Goal: Task Accomplishment & Management: Complete application form

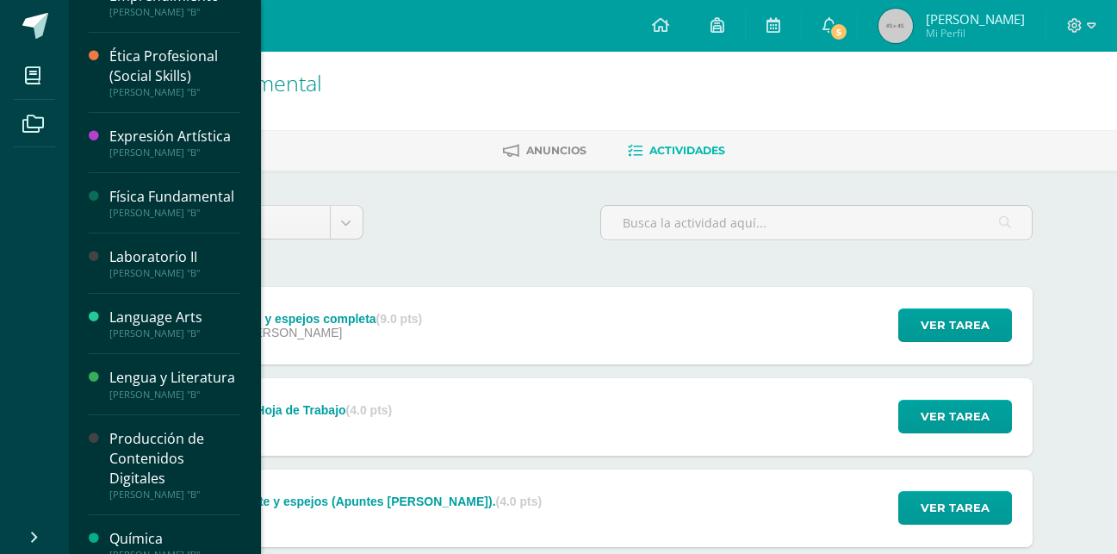
scroll to position [376, 0]
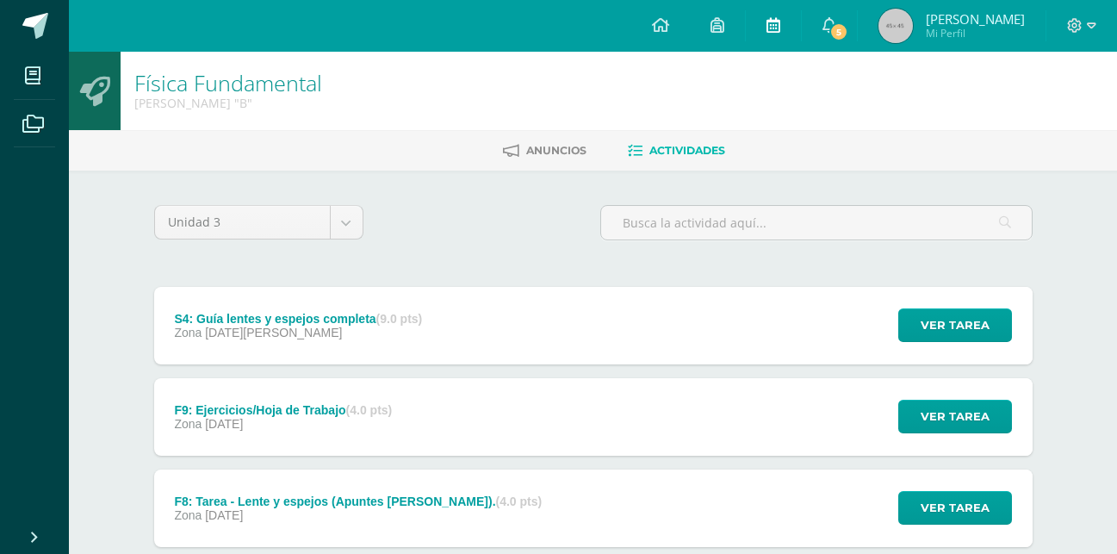
click at [759, 16] on link at bounding box center [773, 26] width 55 height 52
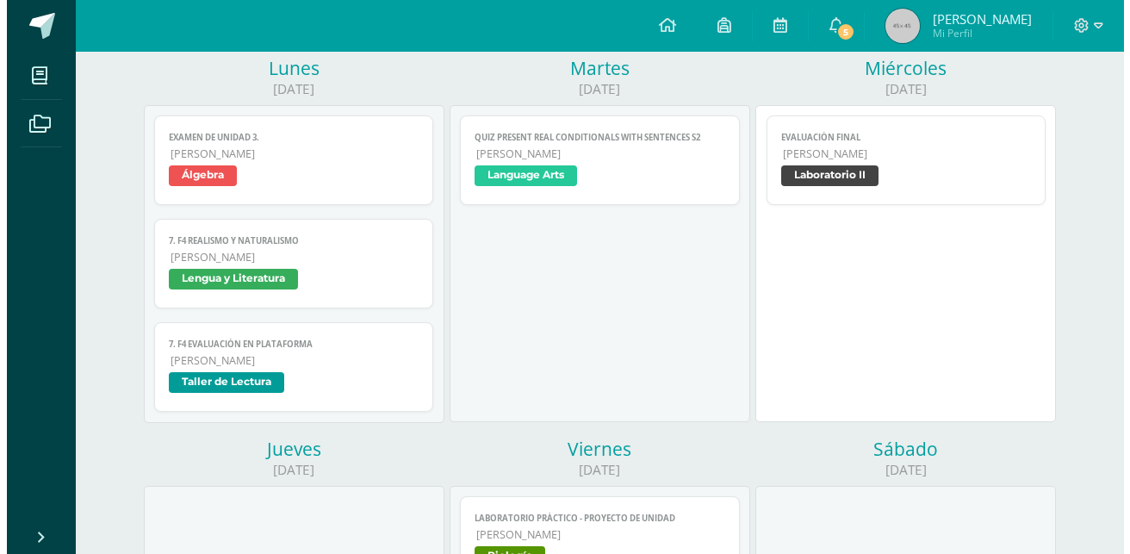
scroll to position [239, 0]
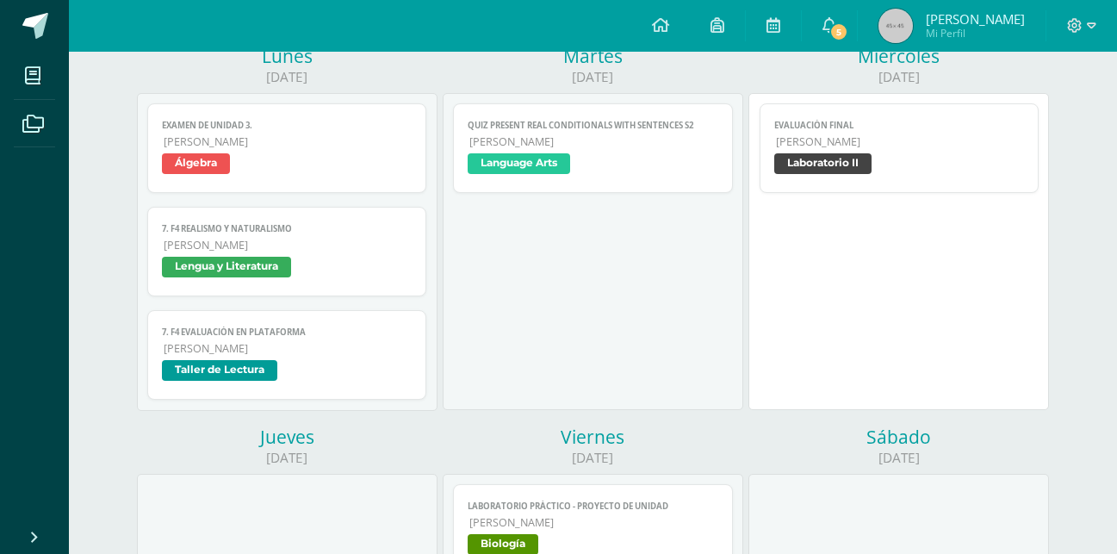
click at [926, 125] on span "Evaluación Final" at bounding box center [899, 125] width 251 height 11
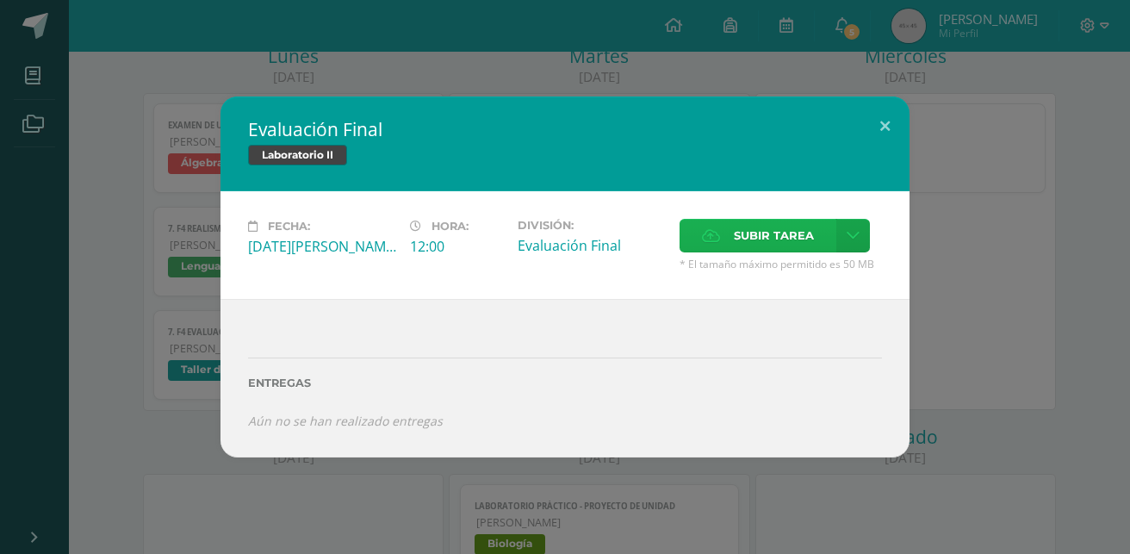
click at [740, 233] on span "Subir tarea" at bounding box center [774, 236] width 80 height 32
click at [0, 0] on input "Subir tarea" at bounding box center [0, 0] width 0 height 0
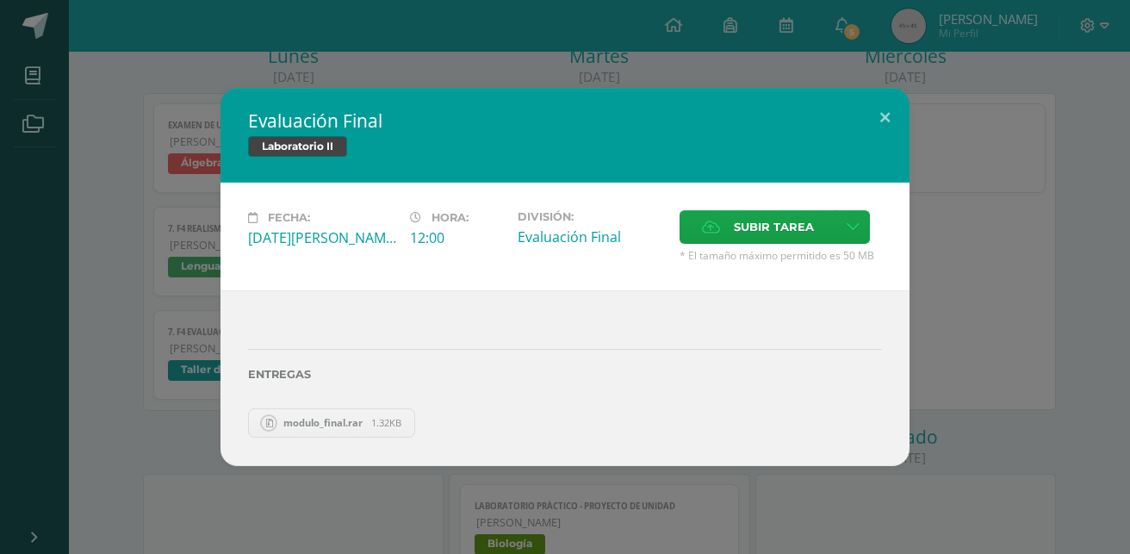
click at [728, 58] on div "Evaluación Final Laboratorio II Fecha: [DATE][PERSON_NAME] Hora: 12:00 División…" at bounding box center [565, 277] width 1130 height 554
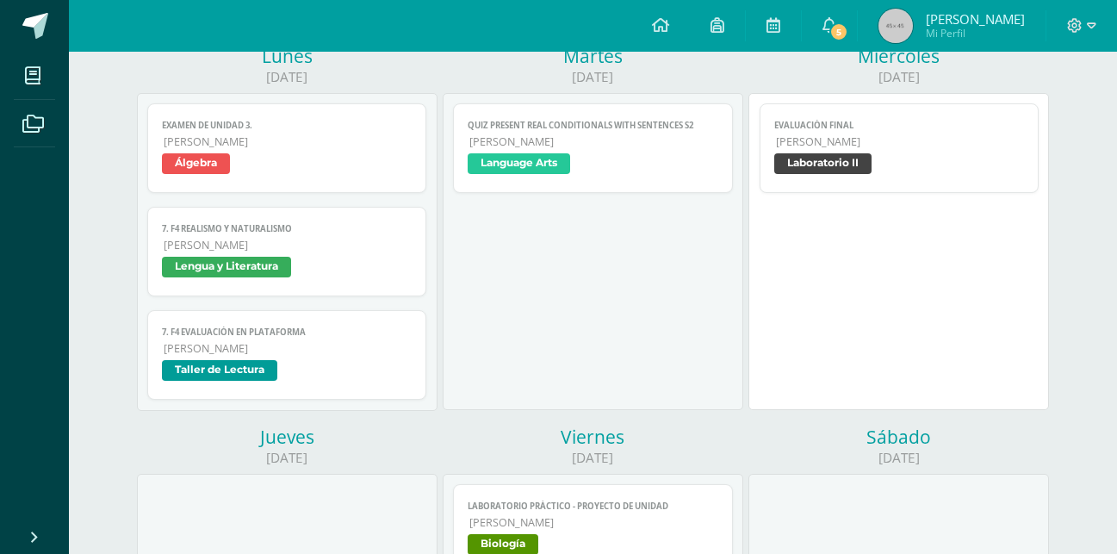
click at [812, 160] on span "Laboratorio II" at bounding box center [822, 163] width 97 height 21
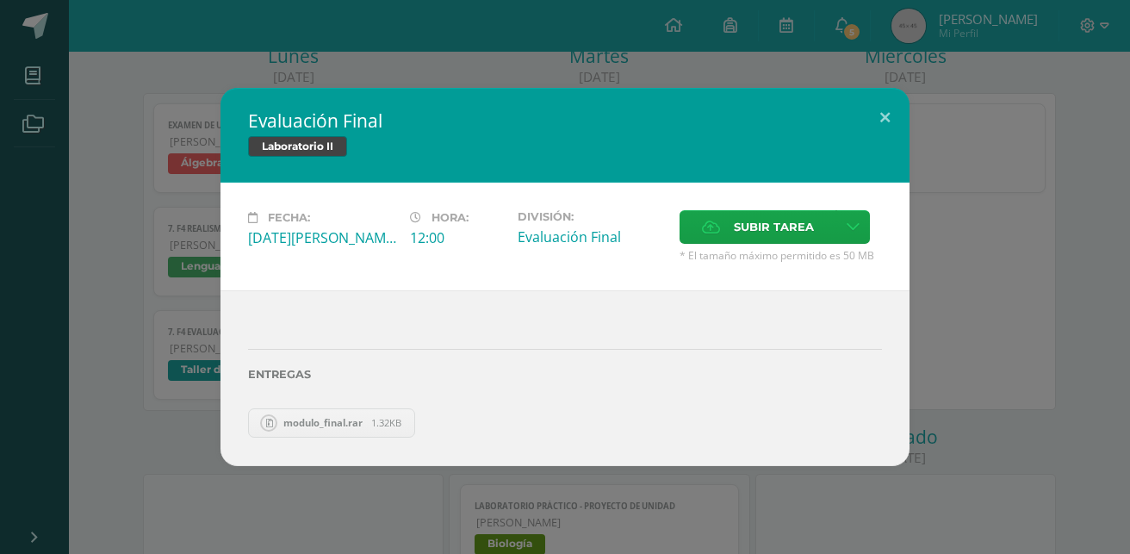
click at [405, 423] on link "modulo_final.rar 1.32KB" at bounding box center [331, 422] width 167 height 29
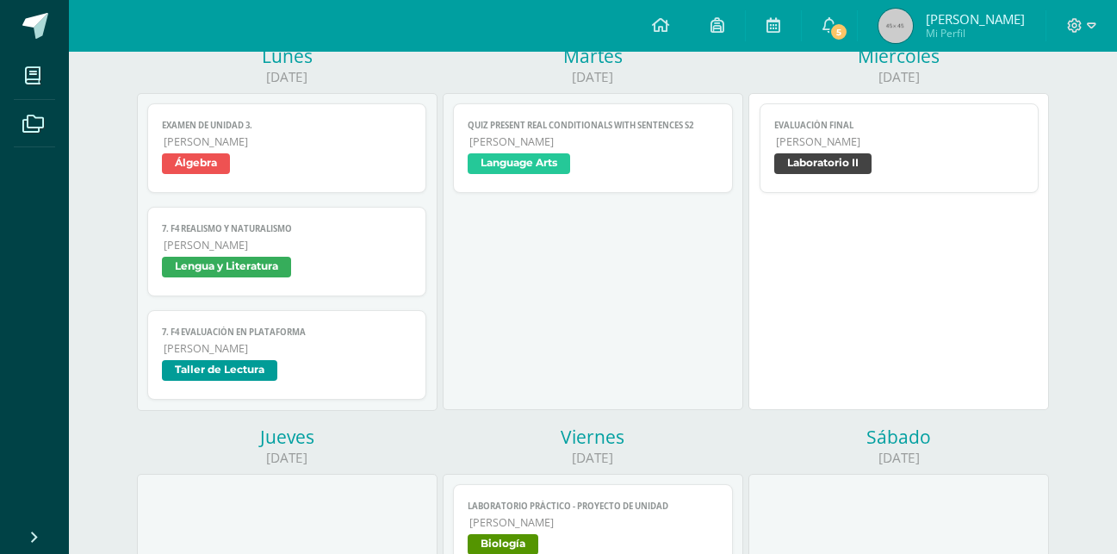
scroll to position [239, 0]
click at [803, 117] on link "Evaluación Final Quinto Bachillerato Laboratorio II" at bounding box center [900, 148] width 280 height 90
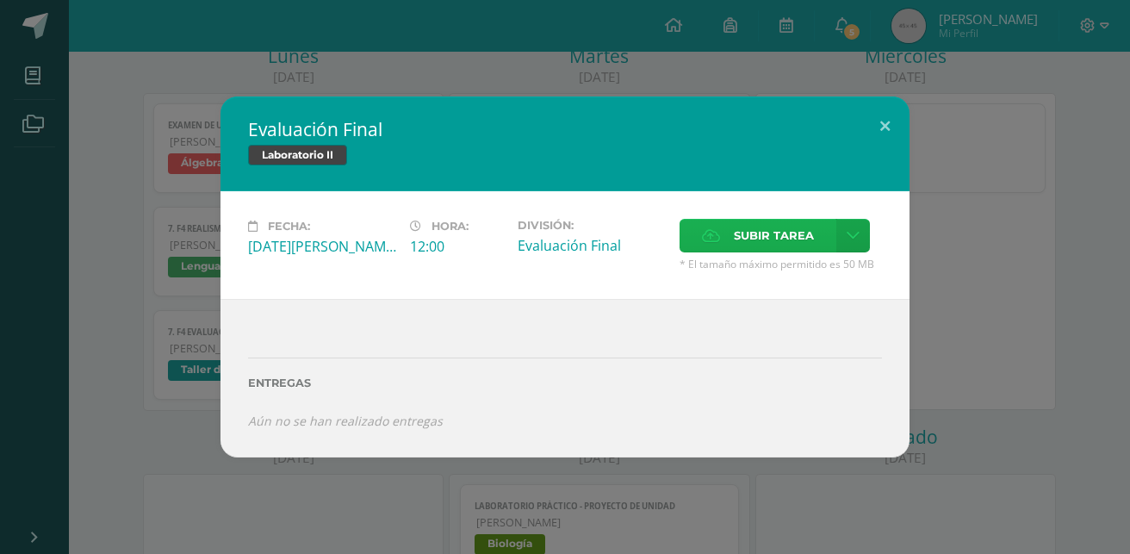
click at [758, 237] on span "Subir tarea" at bounding box center [774, 236] width 80 height 32
click at [0, 0] on input "Subir tarea" at bounding box center [0, 0] width 0 height 0
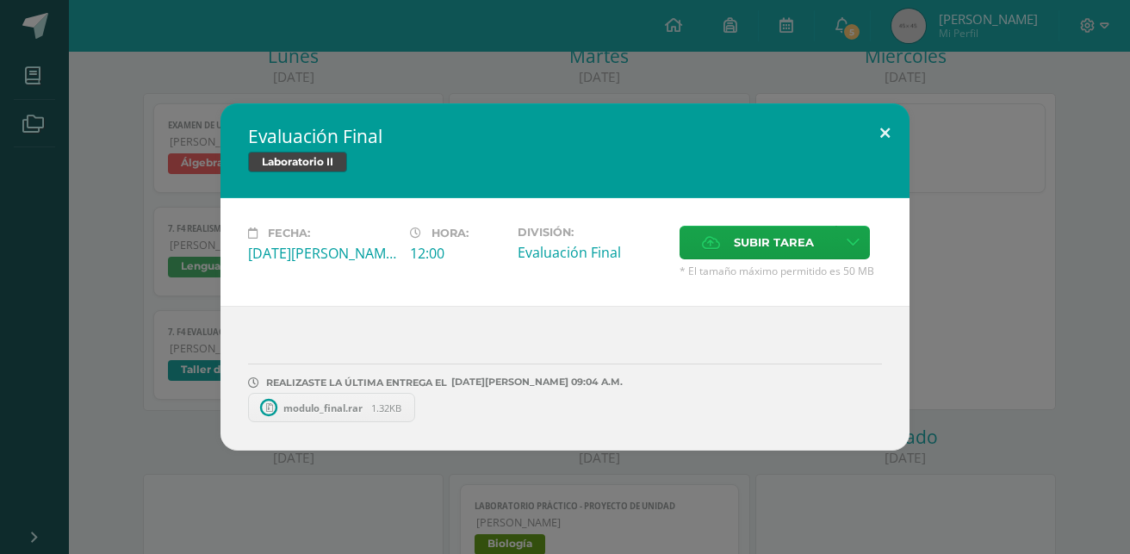
click at [895, 114] on button at bounding box center [885, 132] width 49 height 59
